Goal: Find specific page/section: Find specific page/section

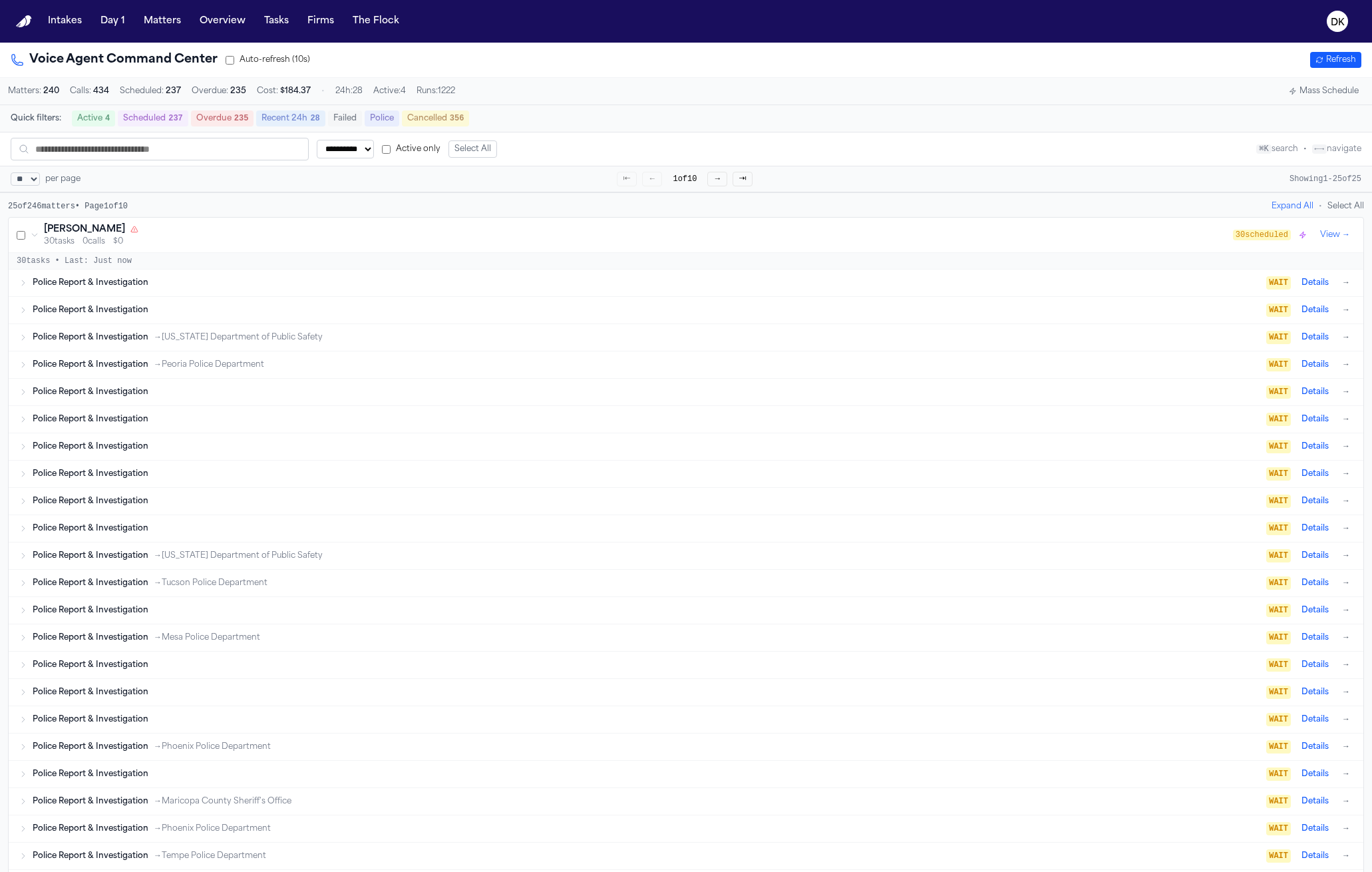
select select "**"
click at [232, 315] on div "Police Report & Investigation" at bounding box center [649, 309] width 1234 height 11
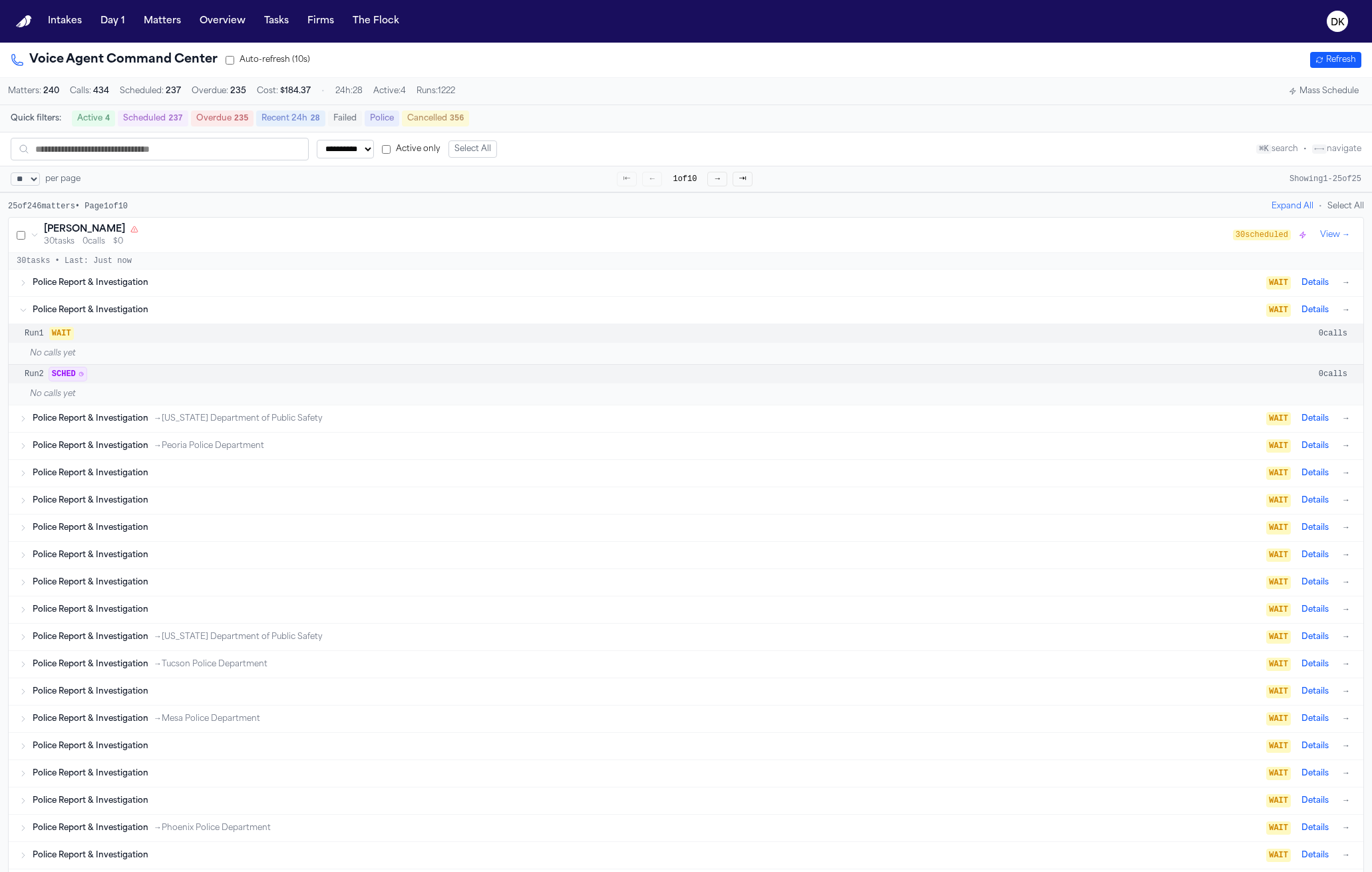
click at [232, 315] on div "Police Report & Investigation" at bounding box center [649, 309] width 1234 height 11
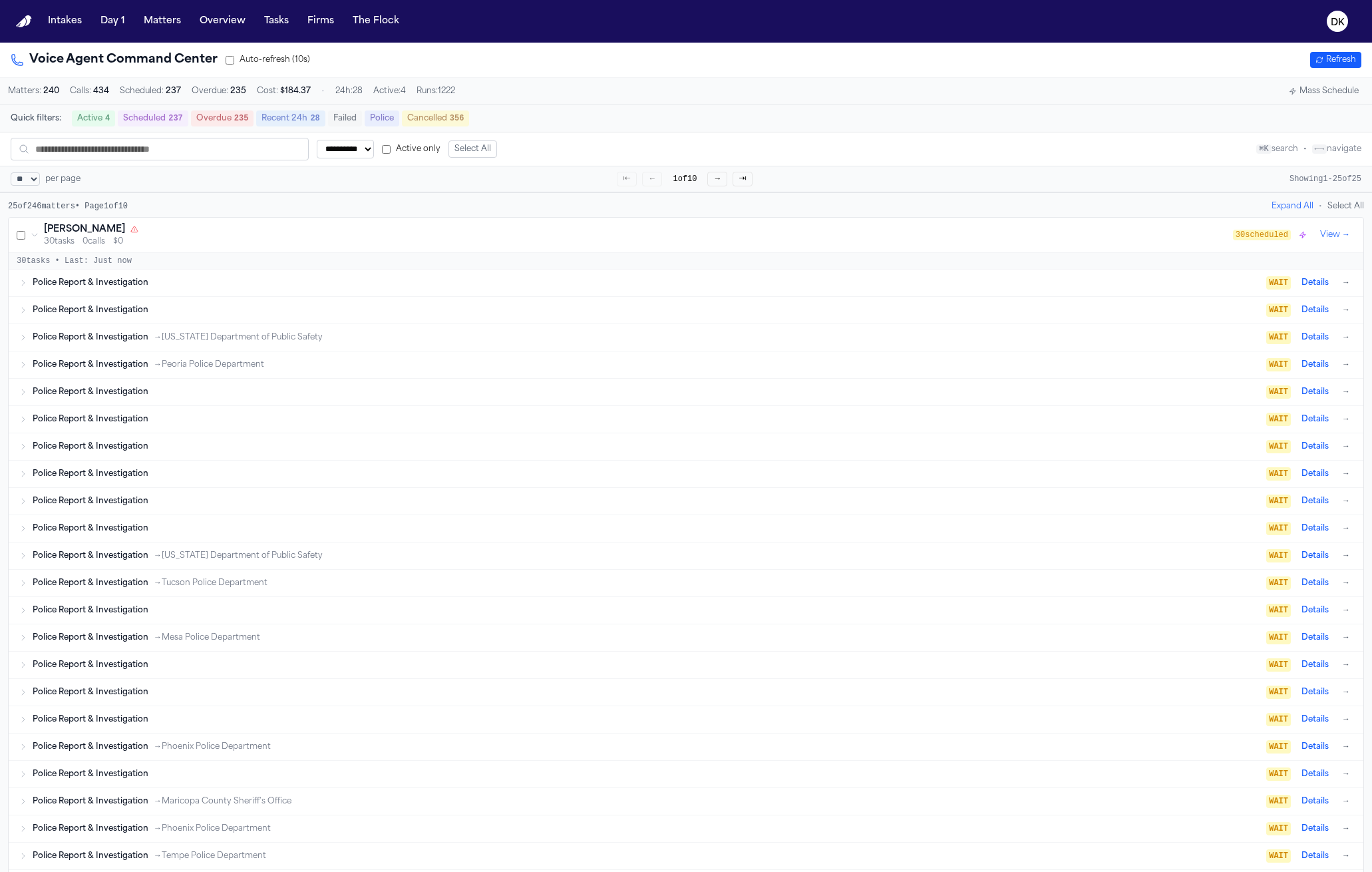
click at [234, 288] on div "Police Report & Investigation" at bounding box center [649, 283] width 1234 height 11
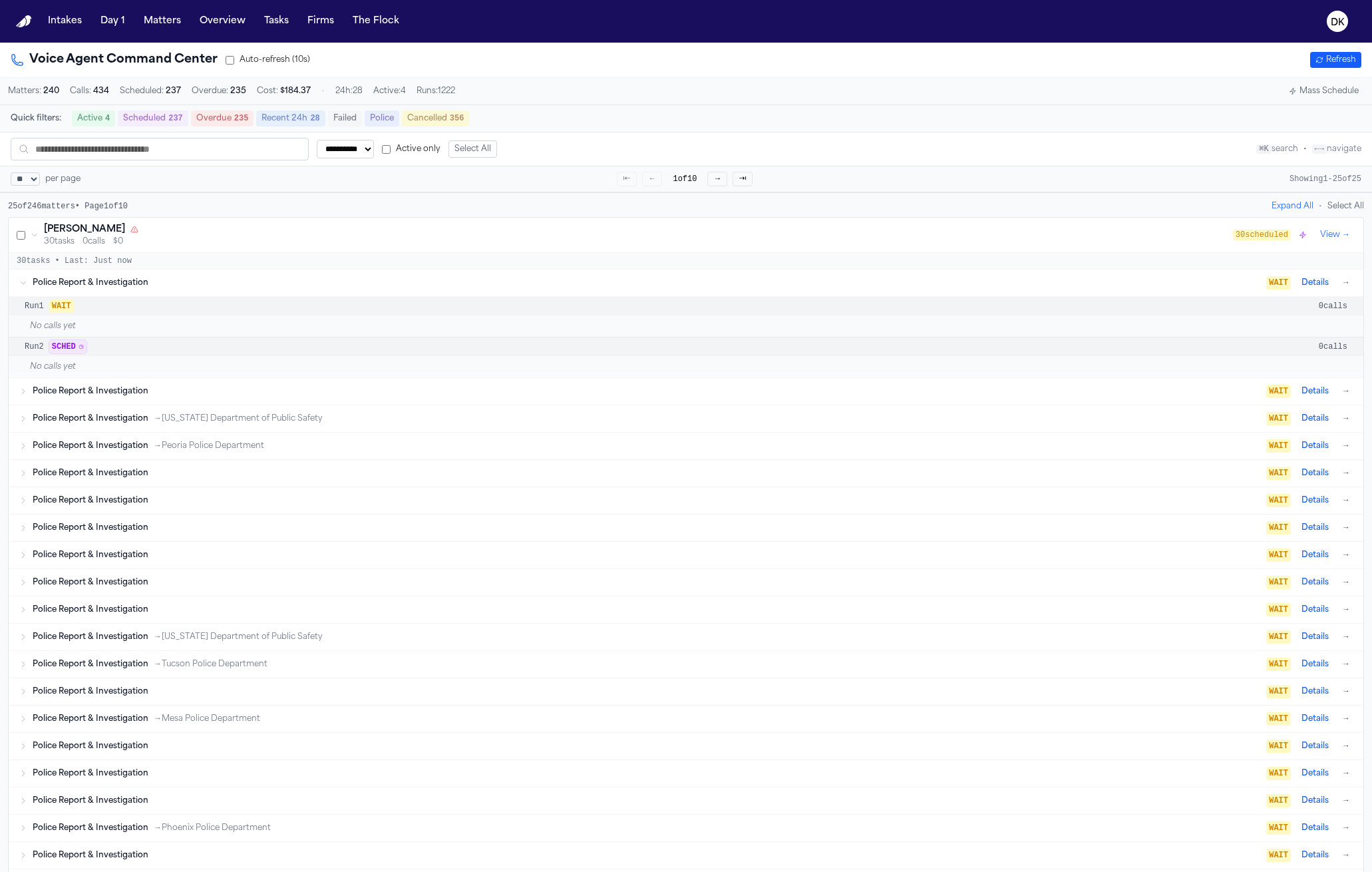
click at [234, 288] on div "Police Report & Investigation" at bounding box center [649, 283] width 1234 height 11
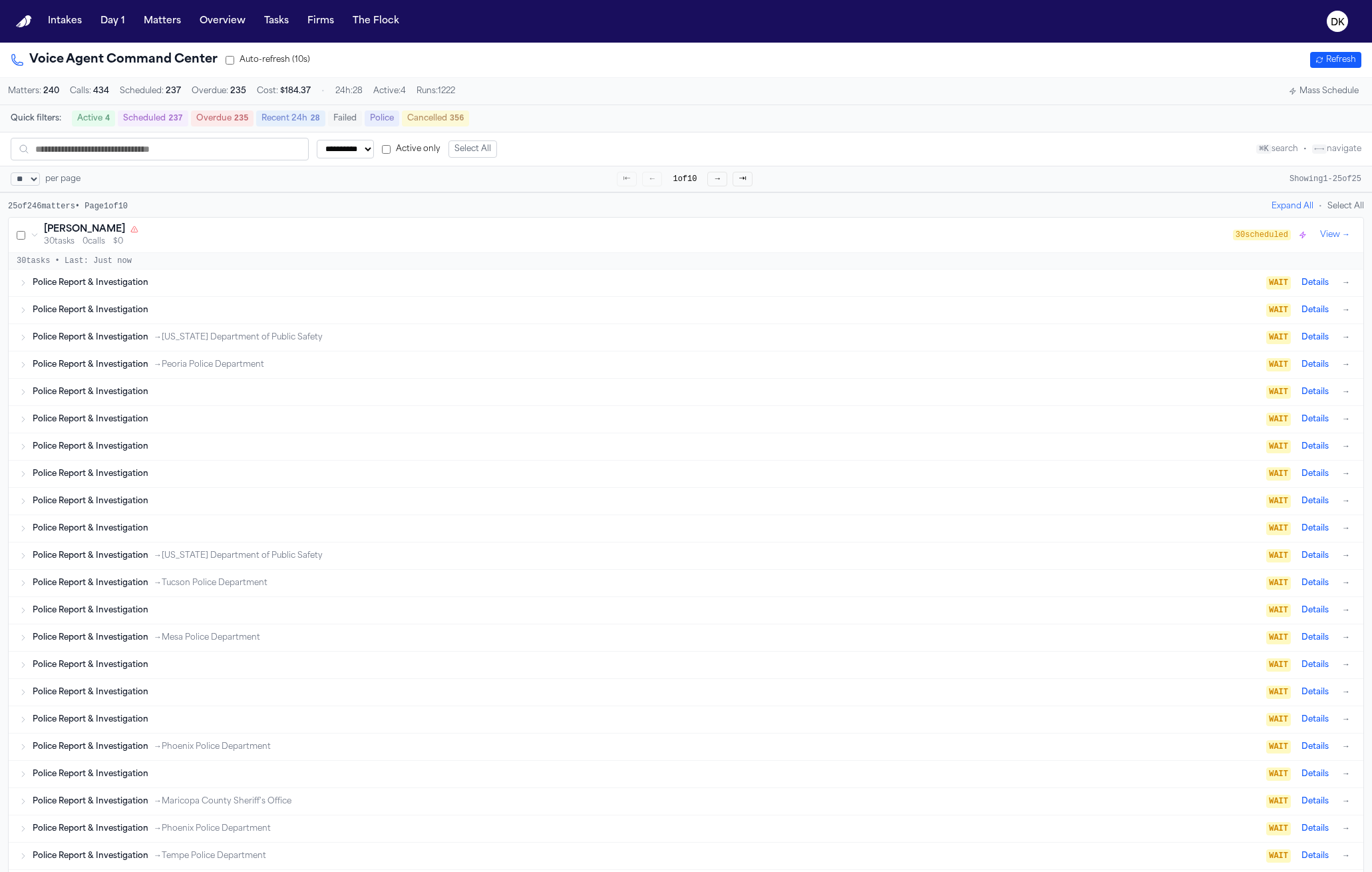
click at [279, 257] on div "[PERSON_NAME] 30 tasks 0 calls $0 30 scheduled View → 30 tasks • Last: Just now…" at bounding box center [686, 653] width 1356 height 871
click at [273, 236] on div "[PERSON_NAME]" at bounding box center [638, 230] width 1189 height 13
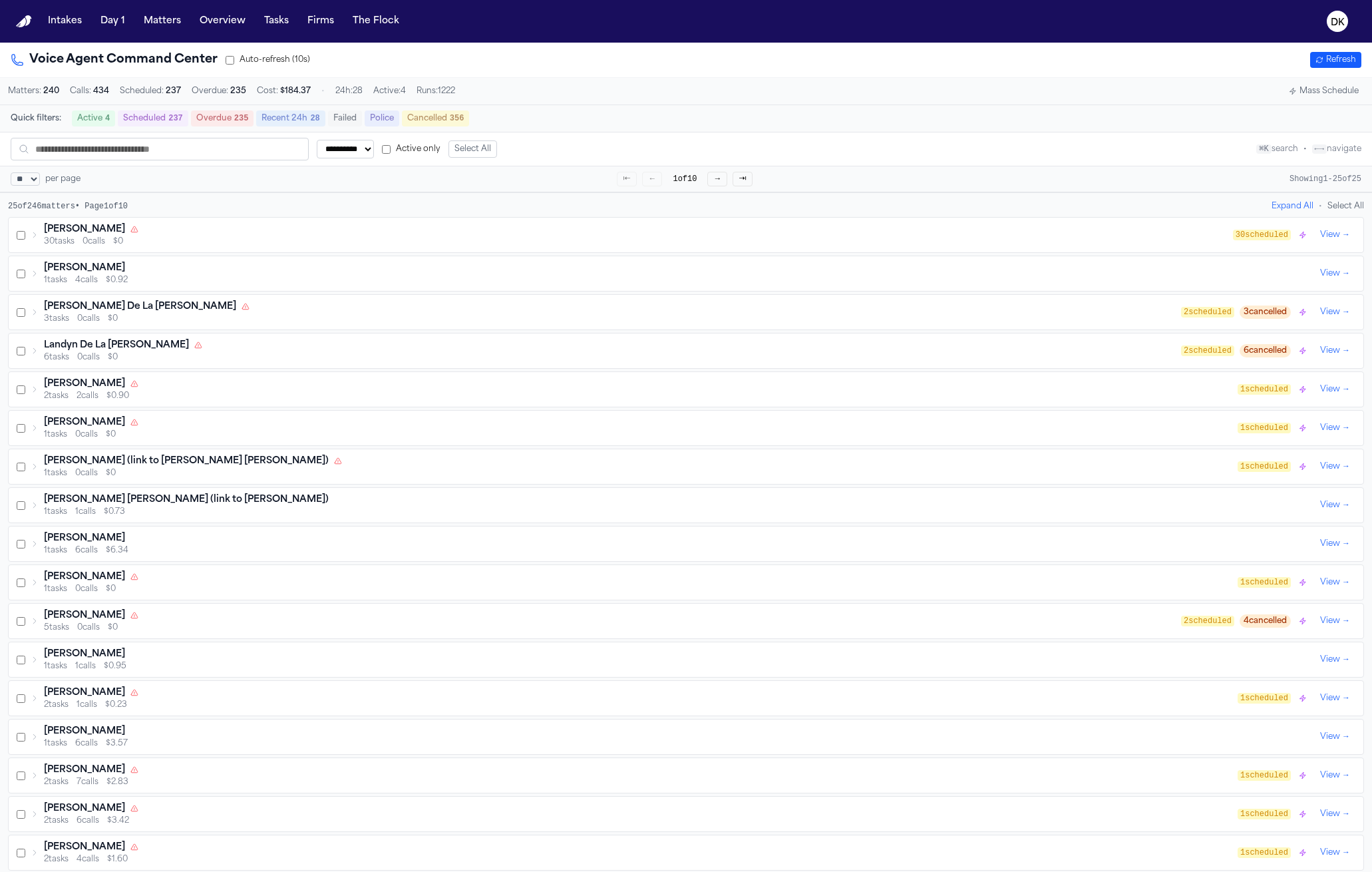
click at [127, 285] on span "$0.92" at bounding box center [116, 280] width 22 height 11
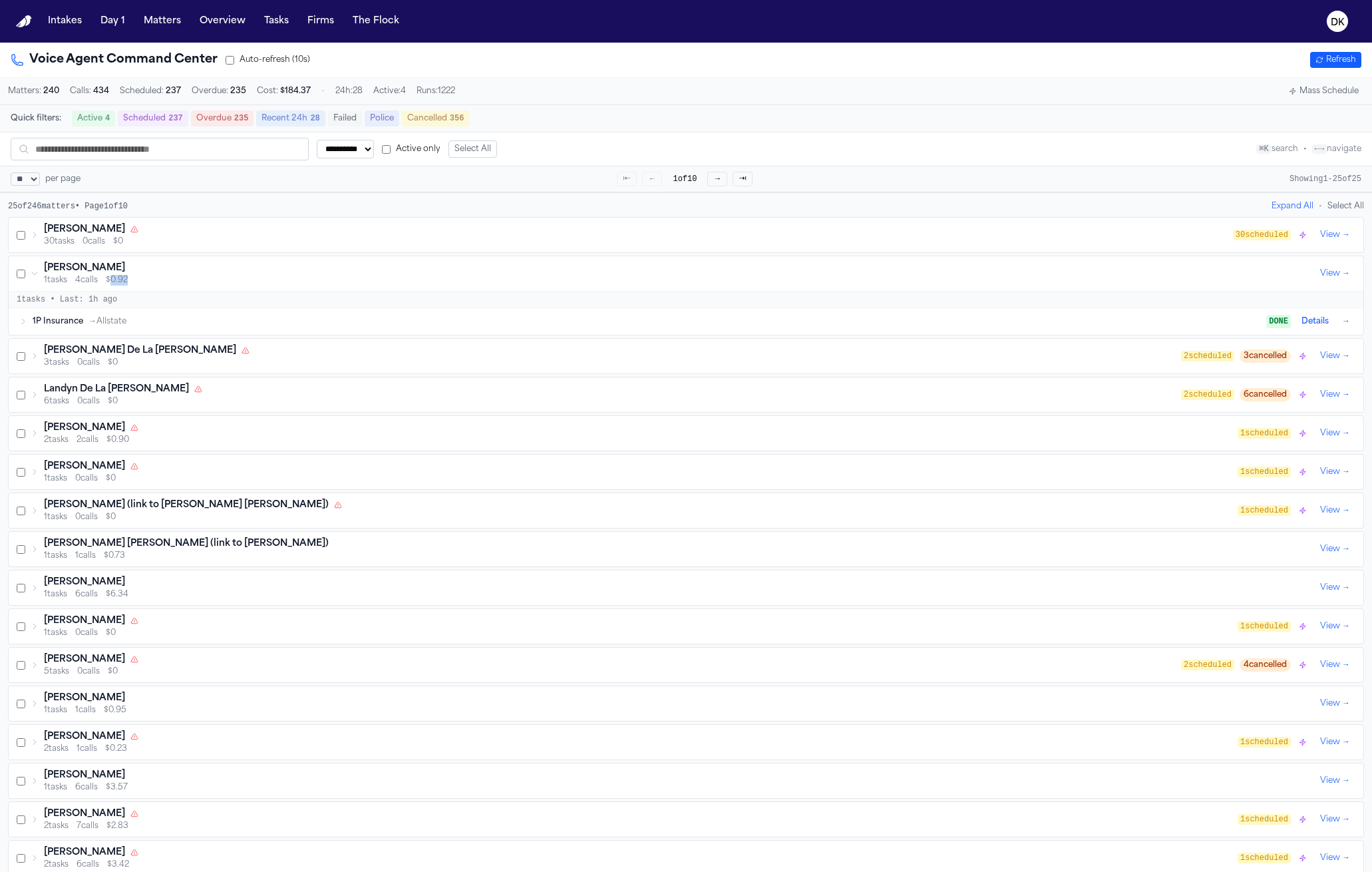
click at [127, 285] on span "$0.92" at bounding box center [116, 280] width 22 height 11
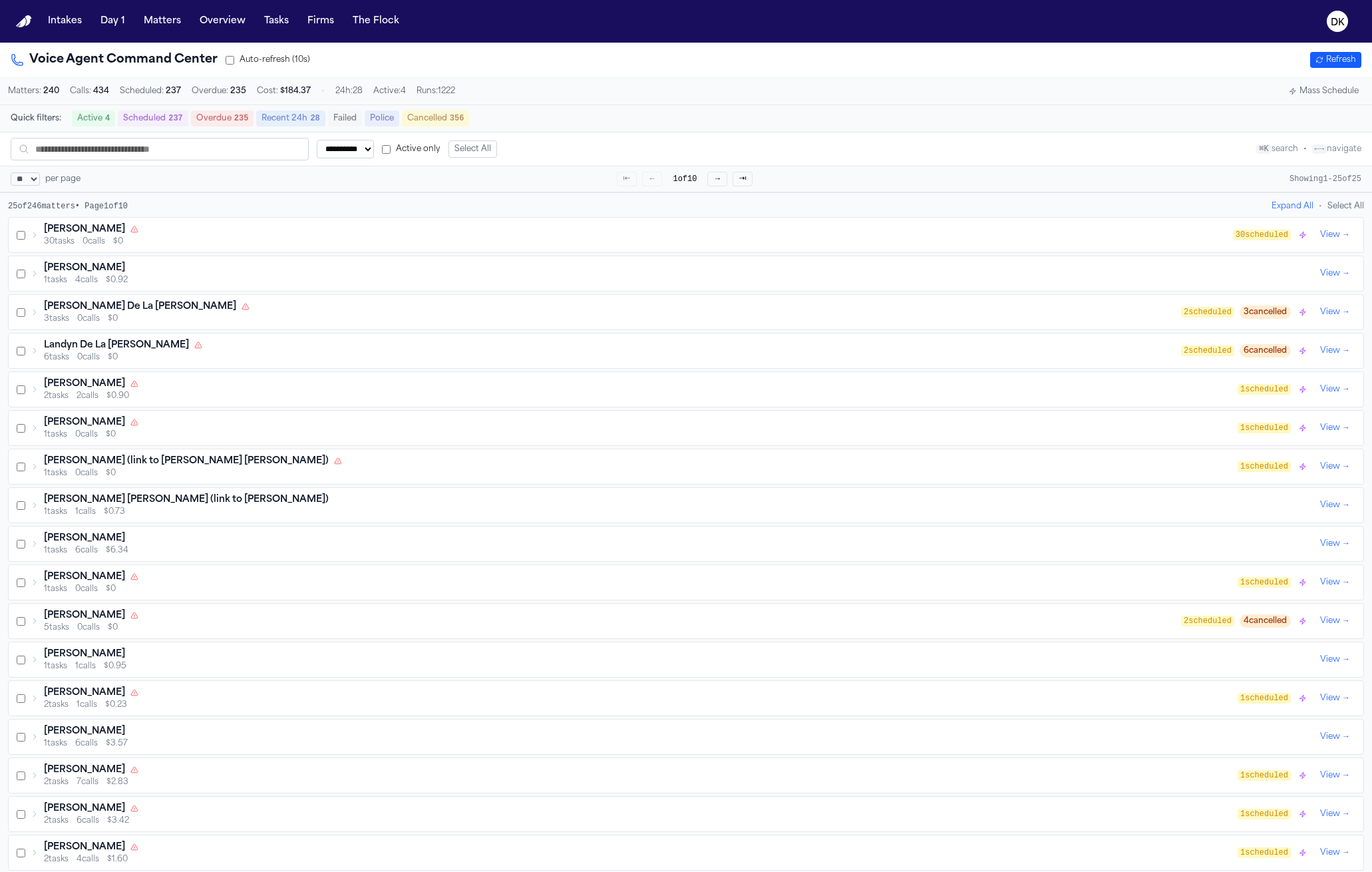
click at [105, 247] on span "0 calls" at bounding box center [94, 241] width 23 height 11
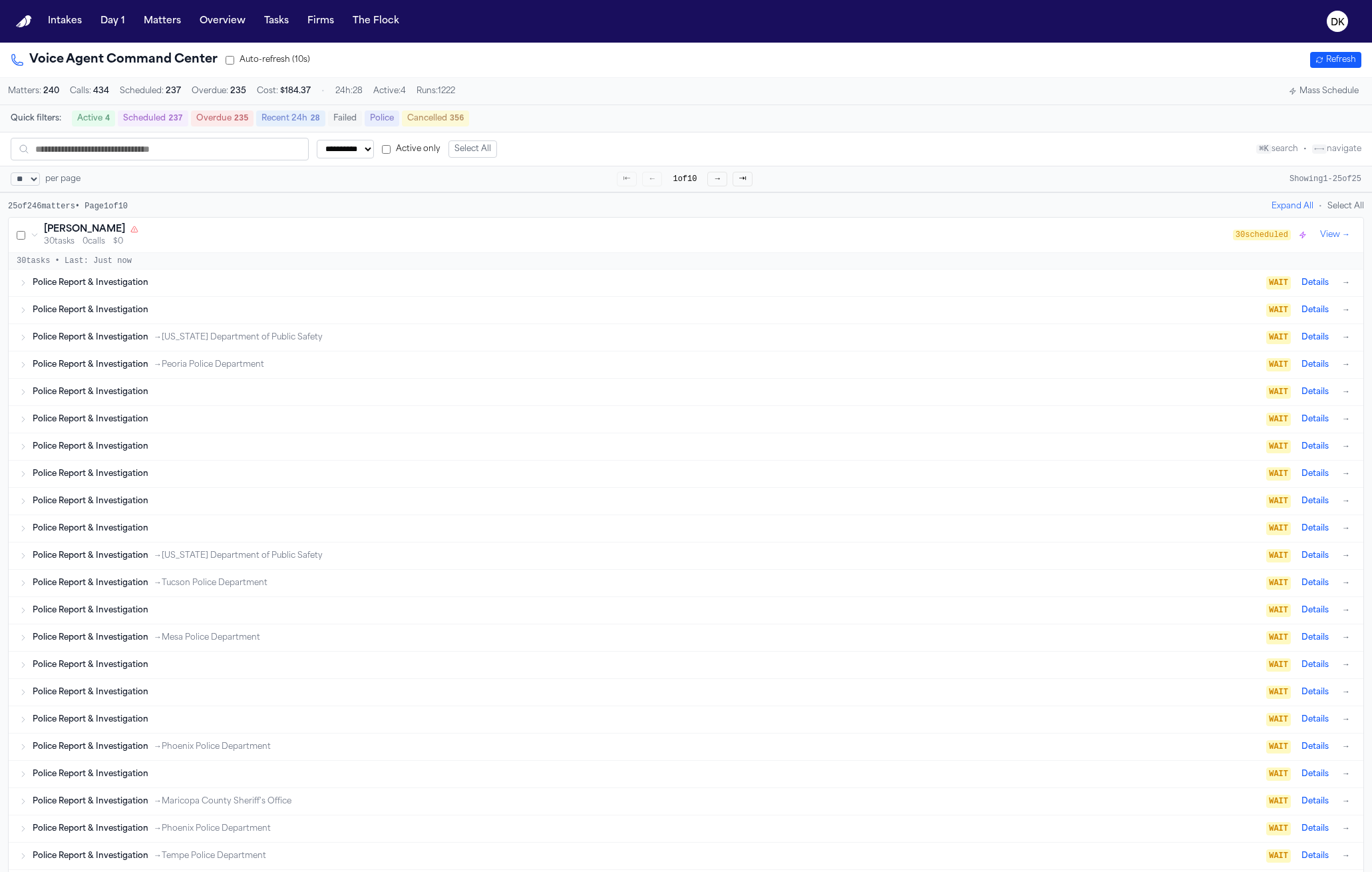
click at [105, 247] on span "0 calls" at bounding box center [94, 241] width 23 height 11
